Goal: Feedback & Contribution: Leave review/rating

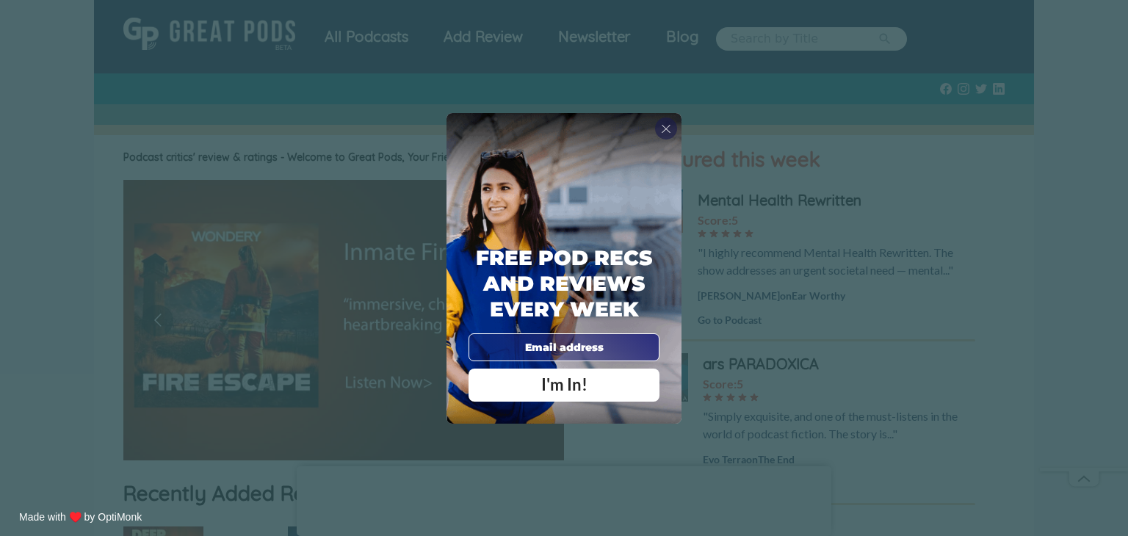
click at [662, 130] on span "X" at bounding box center [666, 128] width 10 height 15
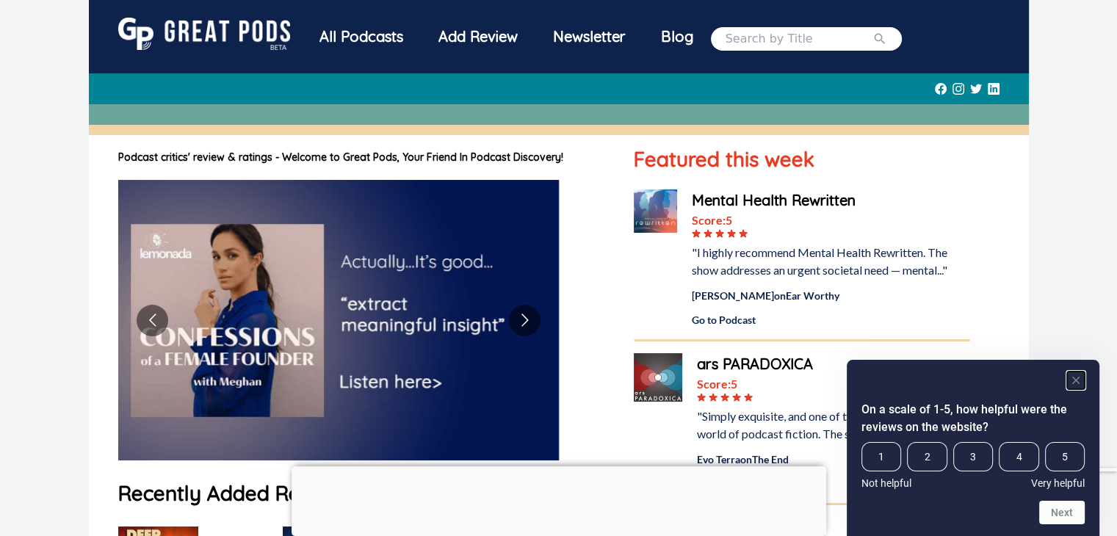
click at [1081, 386] on rect "Hide survey" at bounding box center [1076, 381] width 18 height 18
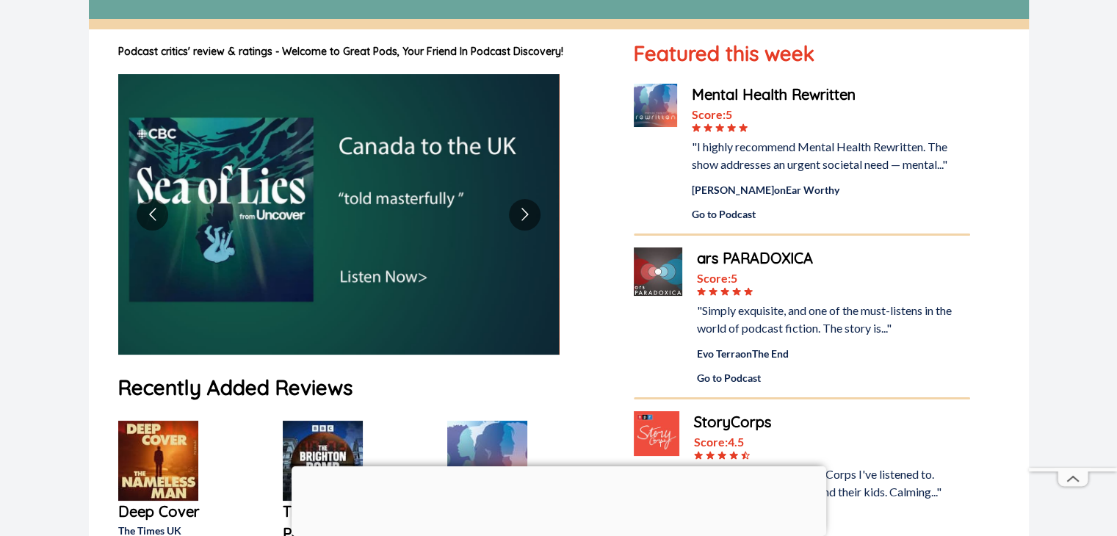
scroll to position [294, 0]
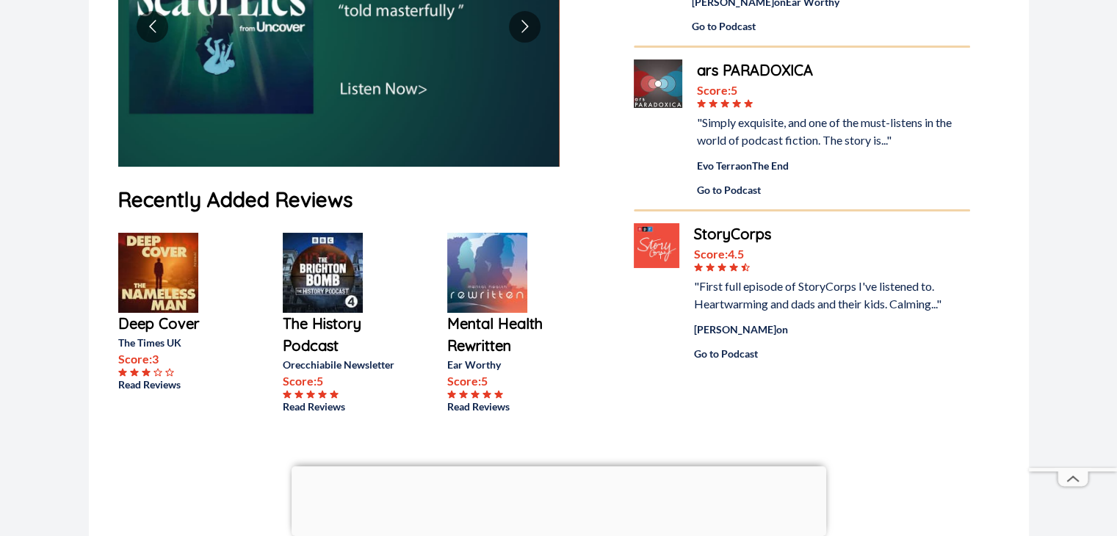
click at [552, 466] on div at bounding box center [559, 466] width 535 height 0
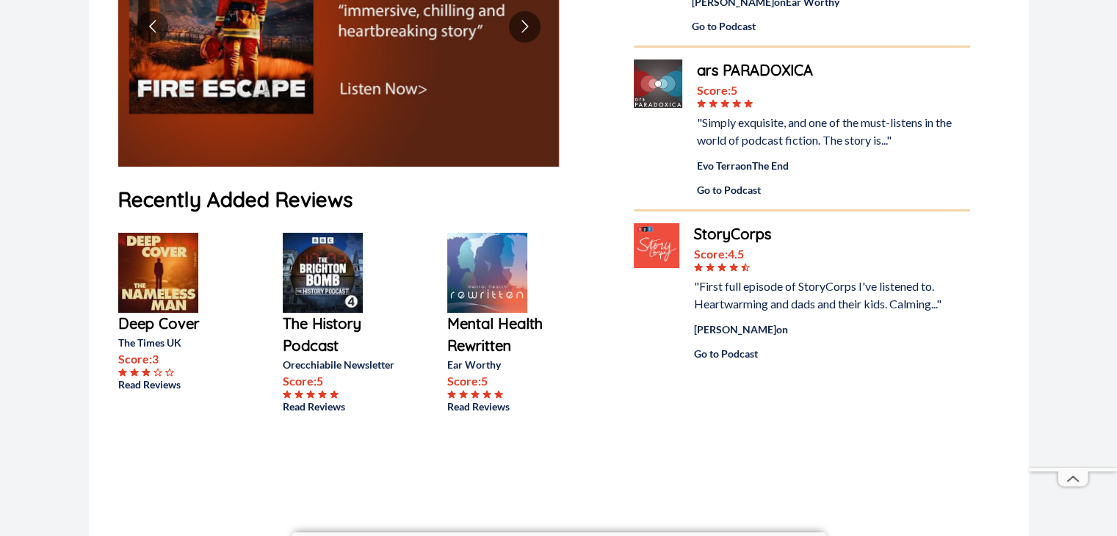
click at [477, 274] on img at bounding box center [487, 273] width 80 height 80
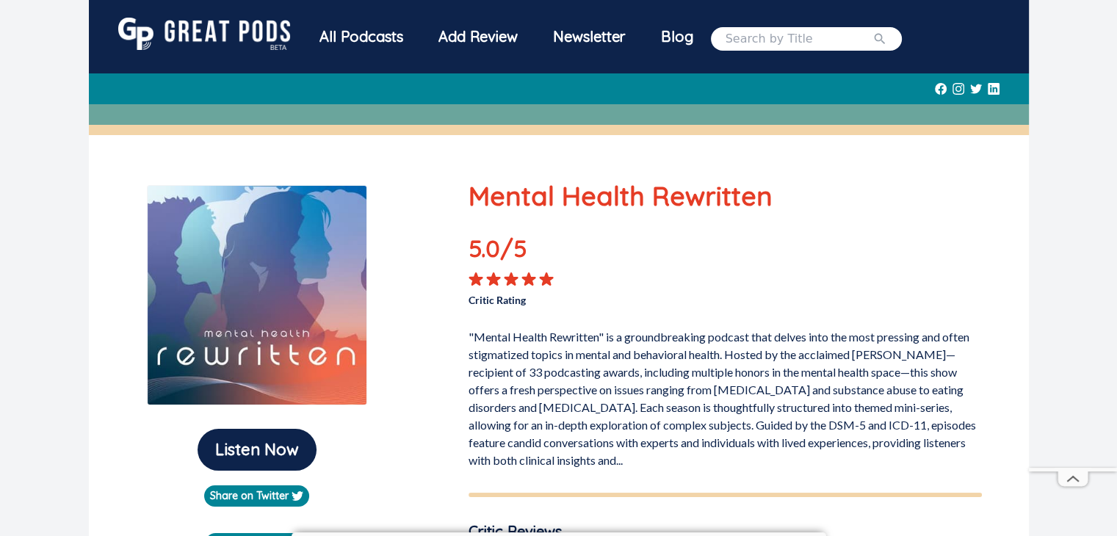
click at [209, 33] on img at bounding box center [204, 34] width 172 height 32
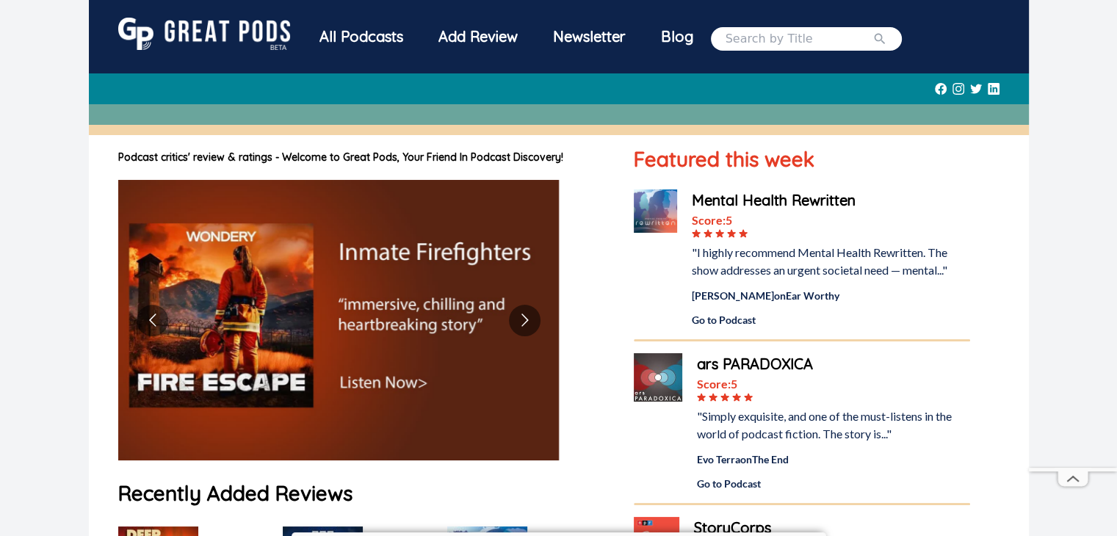
click at [655, 203] on img at bounding box center [655, 211] width 43 height 43
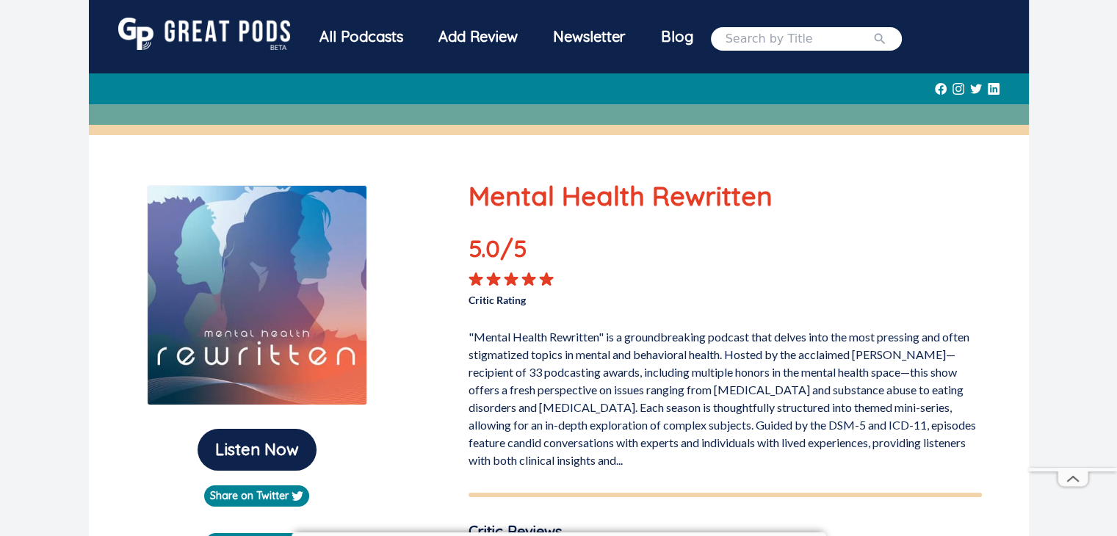
click at [341, 36] on div "All Podcasts" at bounding box center [361, 37] width 119 height 38
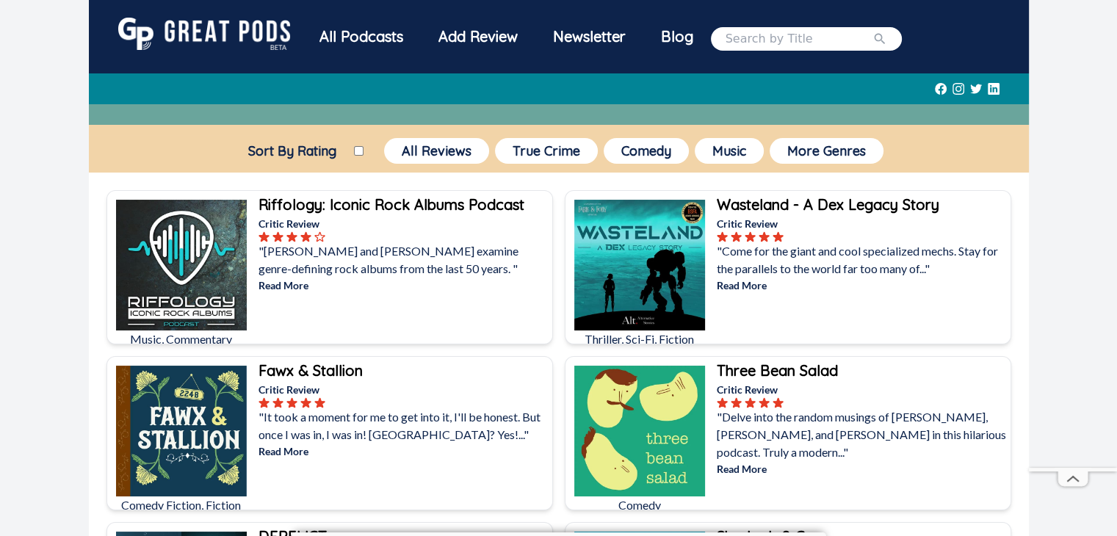
click at [486, 35] on div "Add Review" at bounding box center [478, 37] width 115 height 38
click at [356, 148] on input "Sort By Rating" at bounding box center [359, 151] width 10 height 10
checkbox input "true"
click at [423, 155] on button "All Reviews" at bounding box center [436, 151] width 105 height 26
click at [153, 31] on img at bounding box center [204, 34] width 172 height 32
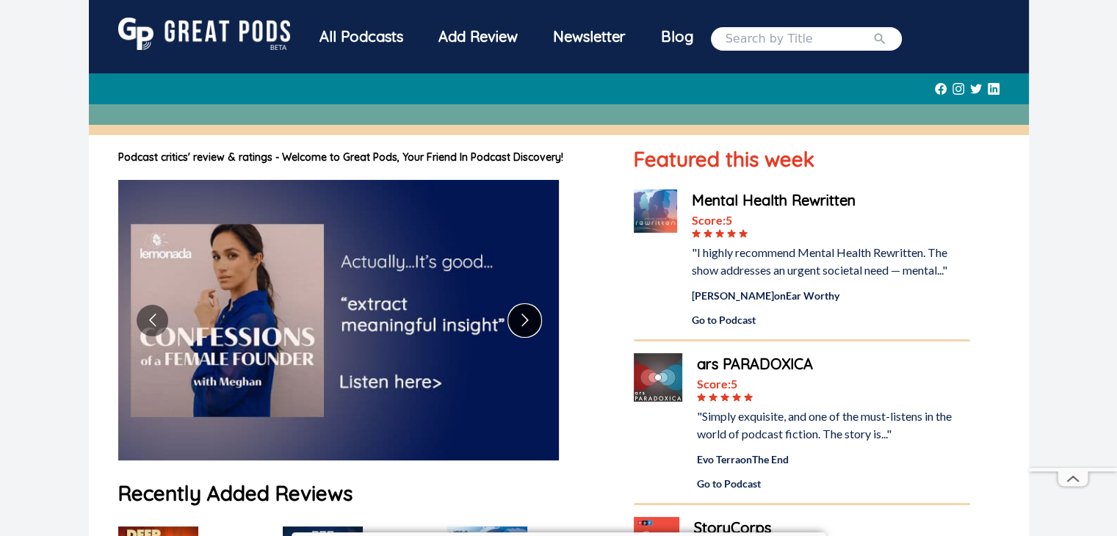
click at [521, 325] on button "Go to next slide" at bounding box center [525, 321] width 32 height 32
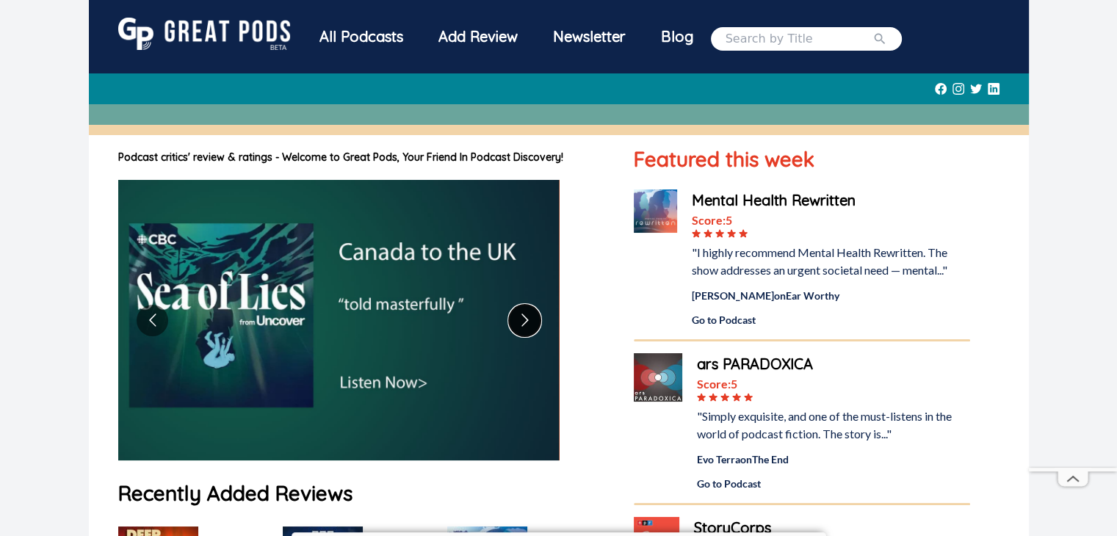
click at [530, 325] on button "Go to next slide" at bounding box center [525, 321] width 32 height 32
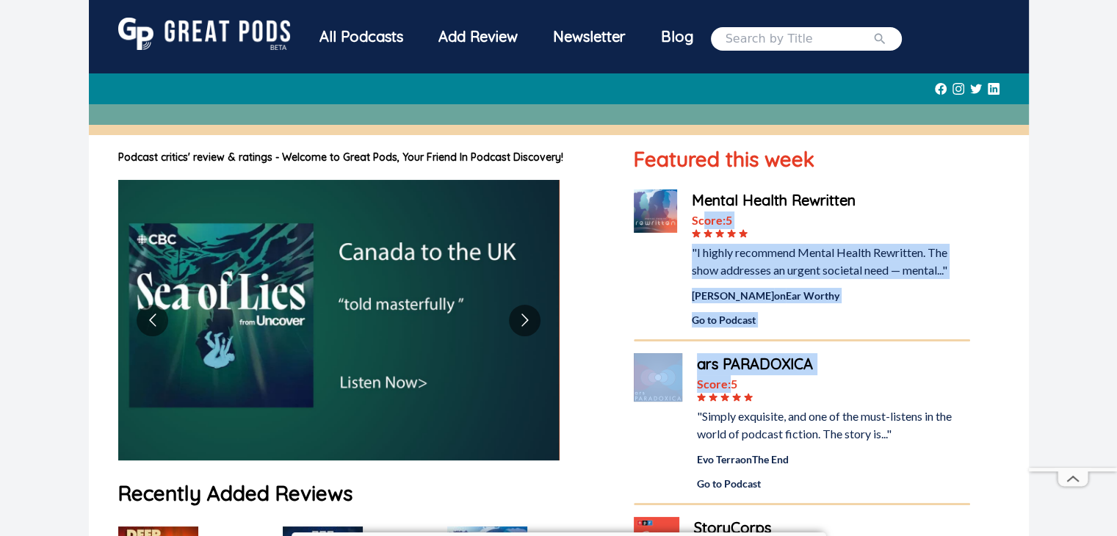
drag, startPoint x: 711, startPoint y: 316, endPoint x: 729, endPoint y: 403, distance: 88.6
click at [729, 401] on div "Featured this week Mental Health Rewritten Score: 5 "I highly recommend Mental …" at bounding box center [802, 399] width 336 height 511
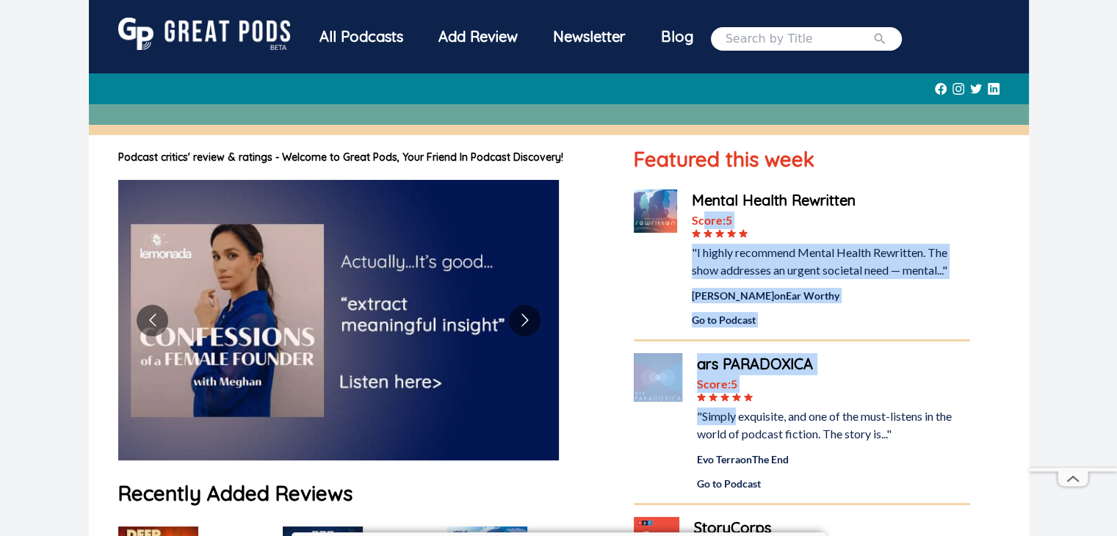
click at [931, 214] on div "Score: 5" at bounding box center [831, 221] width 278 height 18
